Goal: Task Accomplishment & Management: Manage account settings

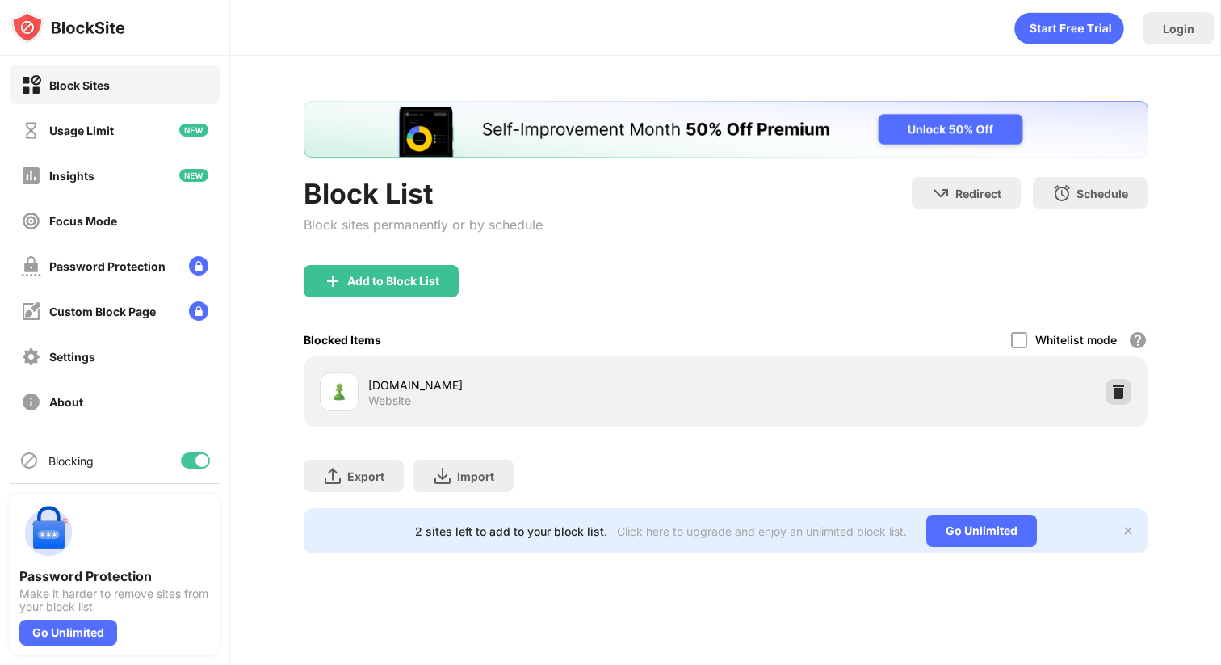
click at [1116, 395] on img at bounding box center [1118, 392] width 16 height 16
